Goal: Task Accomplishment & Management: Manage account settings

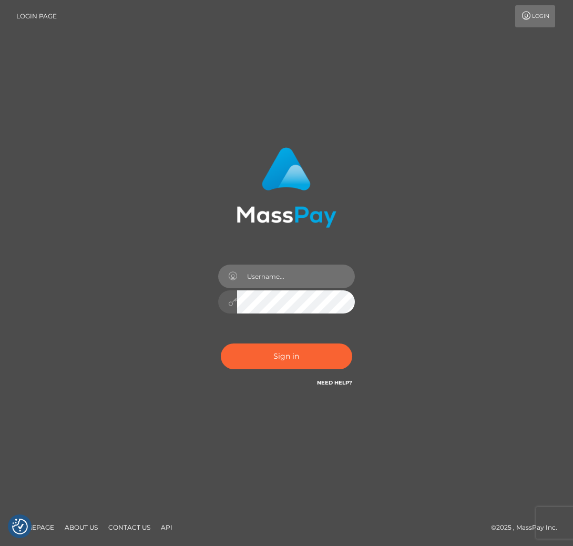
click at [259, 267] on input "text" at bounding box center [296, 277] width 118 height 24
type input "[EMAIL_ADDRESS][DOMAIN_NAME]"
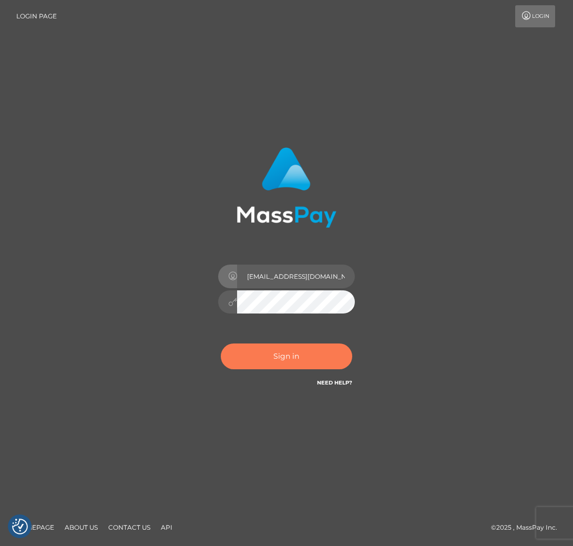
click at [303, 345] on button "Sign in" at bounding box center [287, 357] width 132 height 26
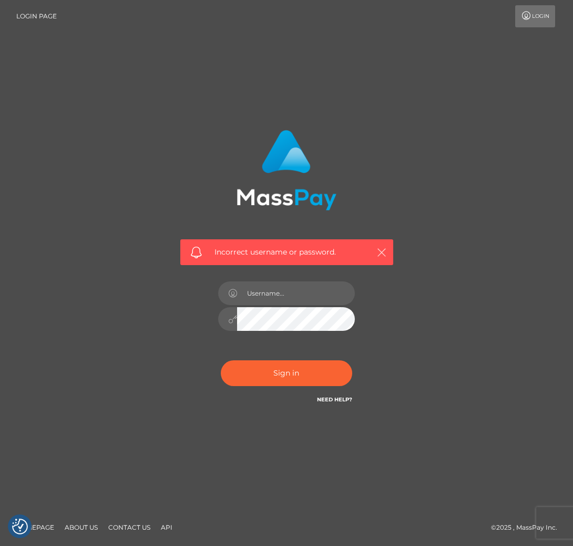
click at [375, 250] on button "button" at bounding box center [381, 252] width 13 height 13
click at [382, 248] on icon "button" at bounding box center [382, 252] width 11 height 11
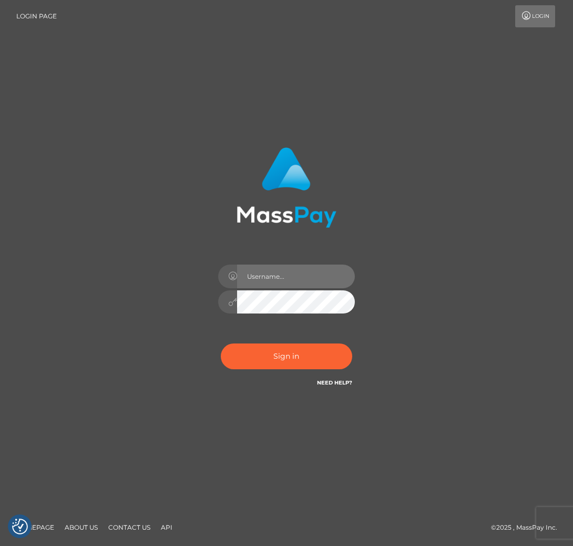
click at [265, 274] on input "text" at bounding box center [296, 277] width 118 height 24
type input "[EMAIL_ADDRESS][DOMAIN_NAME]"
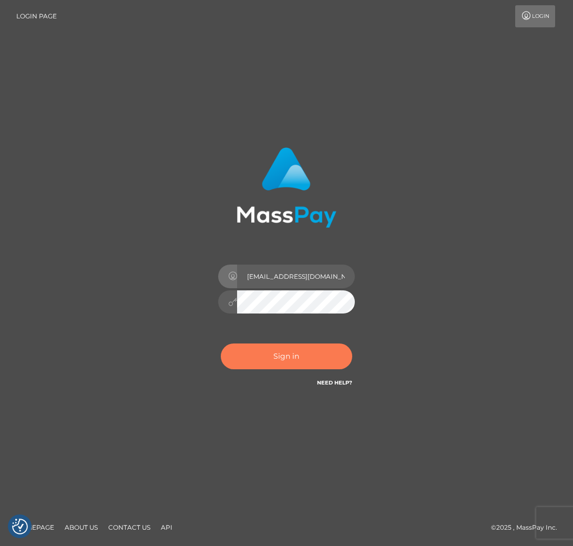
click at [265, 355] on button "Sign in" at bounding box center [287, 357] width 132 height 26
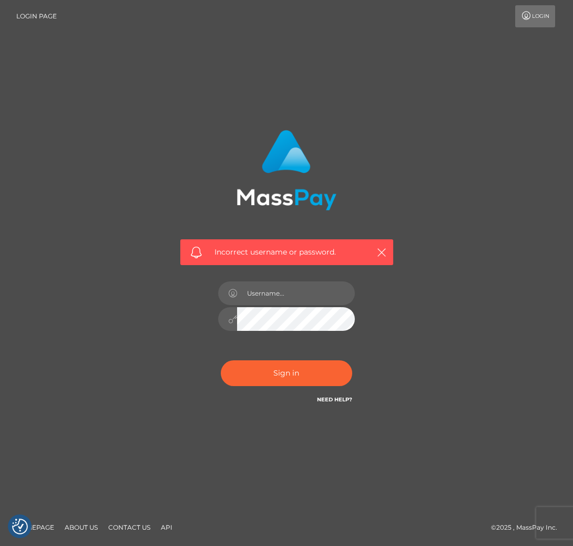
click at [541, 12] on link "Login" at bounding box center [536, 16] width 40 height 22
